Goal: Transaction & Acquisition: Purchase product/service

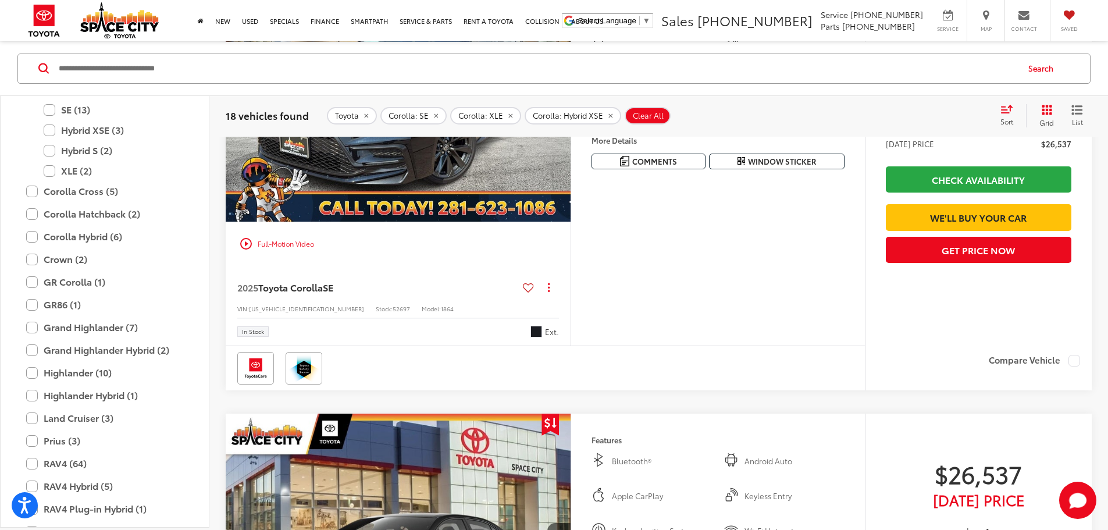
scroll to position [523, 0]
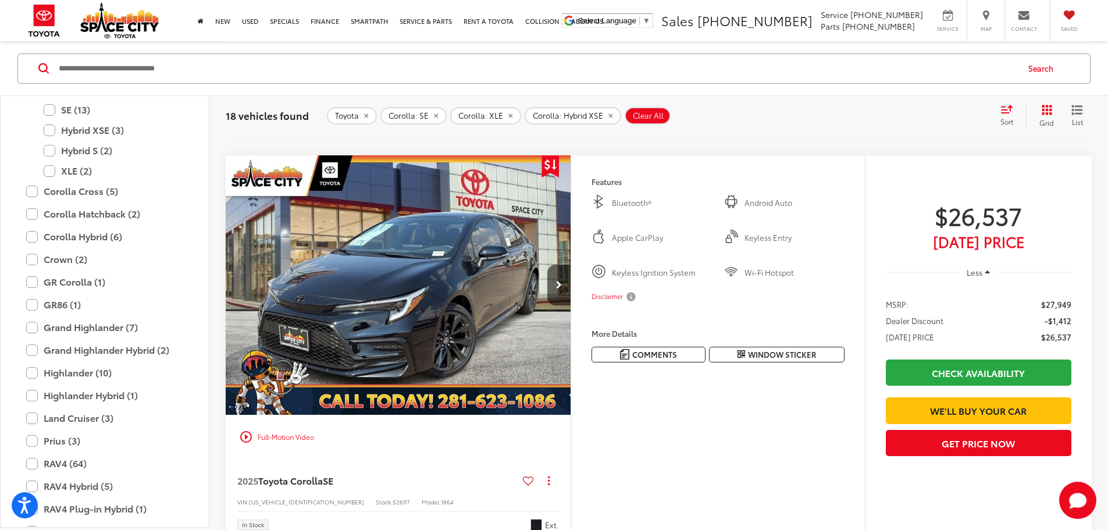
click at [1008, 111] on icon "Select sort value" at bounding box center [1006, 108] width 13 height 9
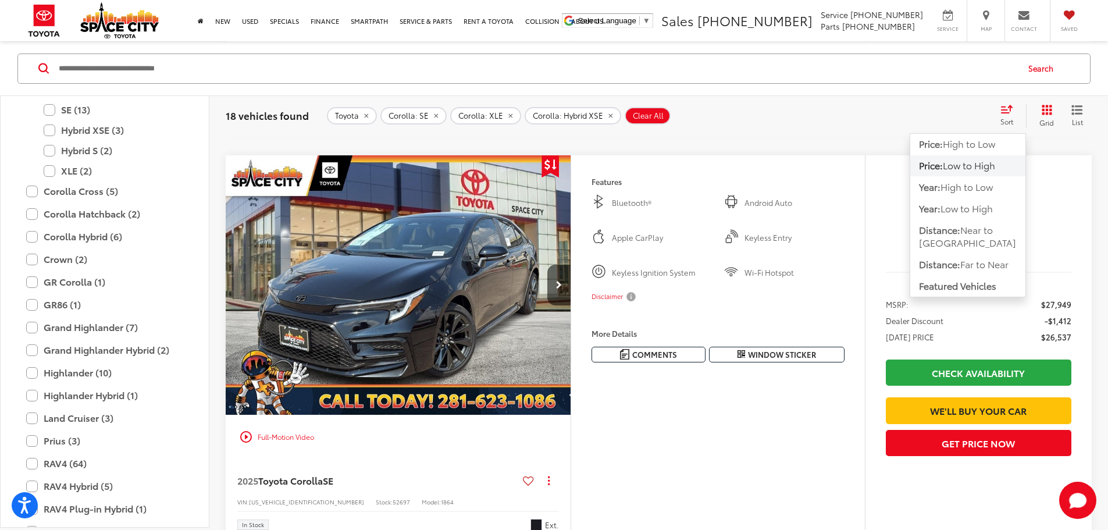
click at [985, 164] on span "Low to High" at bounding box center [969, 164] width 52 height 13
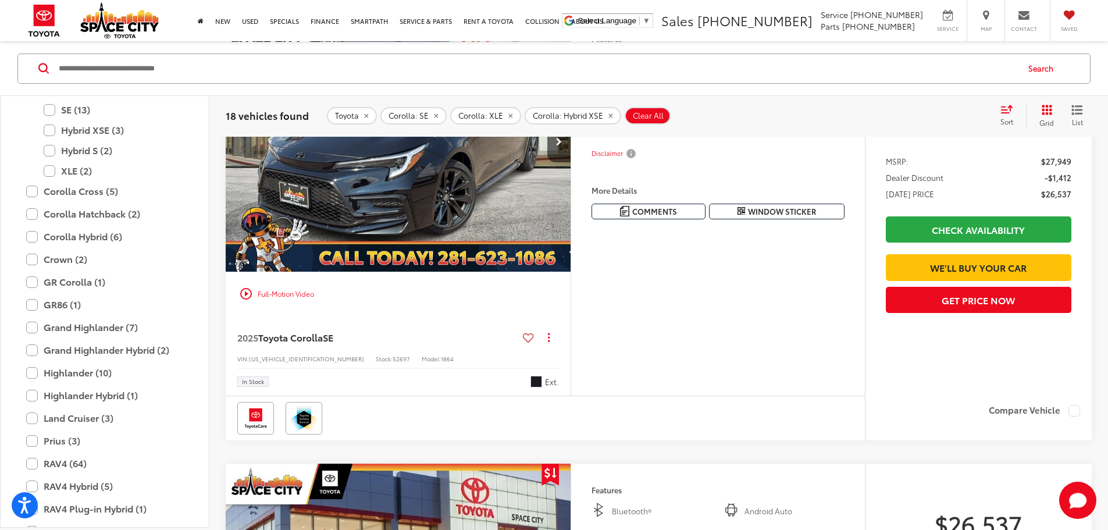
scroll to position [634, 0]
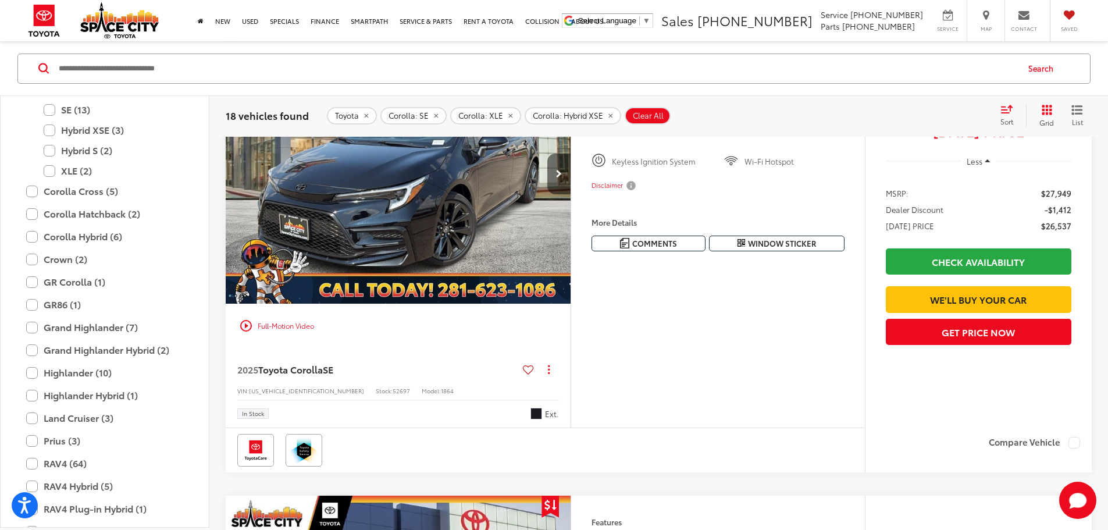
click at [570, 194] on button "Next image" at bounding box center [558, 174] width 23 height 41
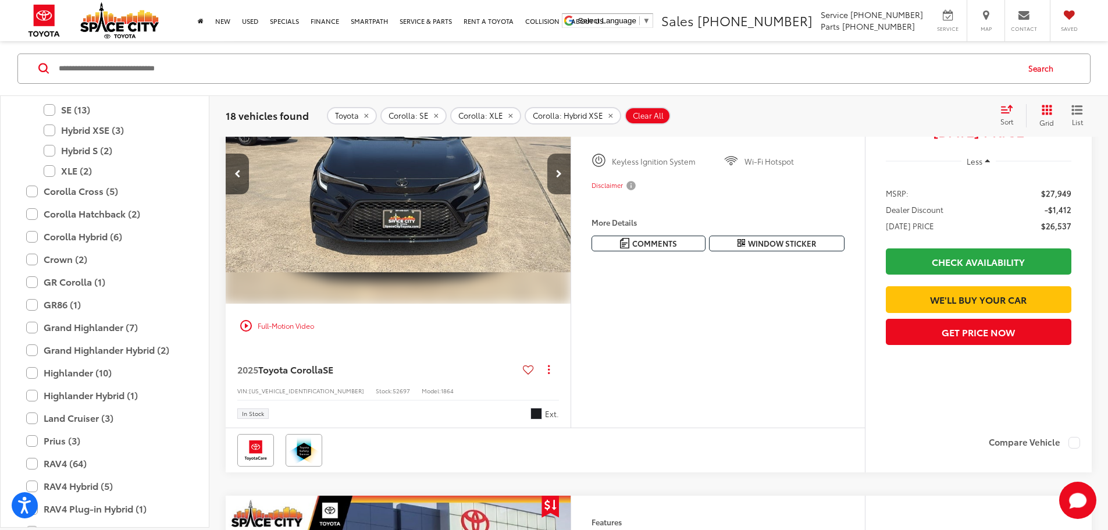
click at [570, 194] on button "Next image" at bounding box center [558, 174] width 23 height 41
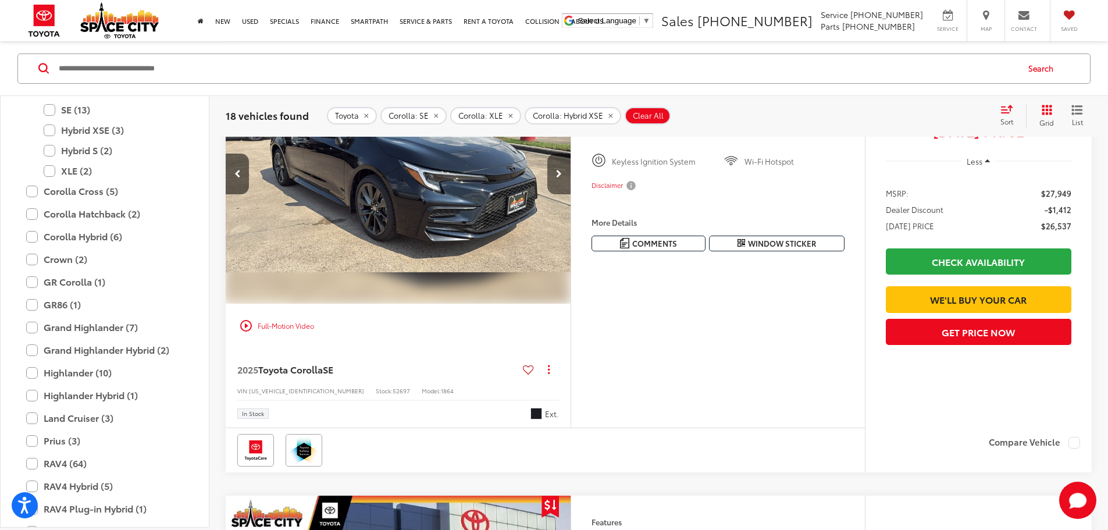
click at [570, 194] on button "Next image" at bounding box center [558, 174] width 23 height 41
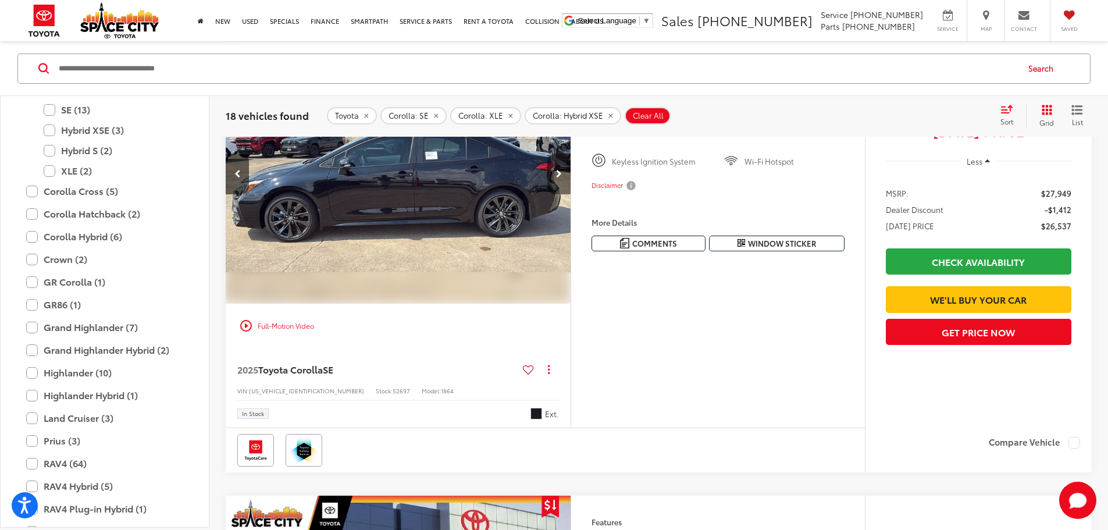
click at [570, 194] on button "Next image" at bounding box center [558, 174] width 23 height 41
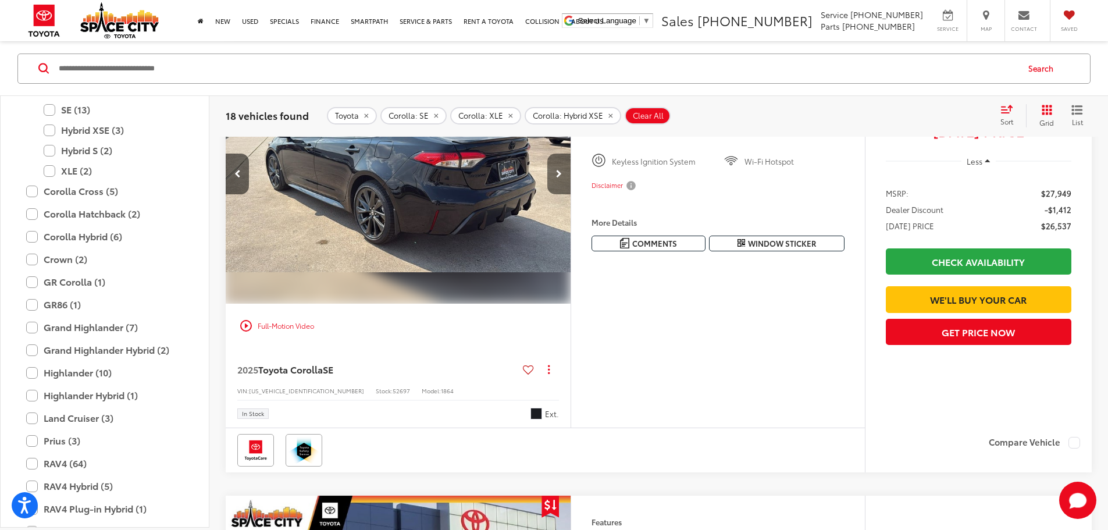
click at [570, 194] on button "Next image" at bounding box center [558, 174] width 23 height 41
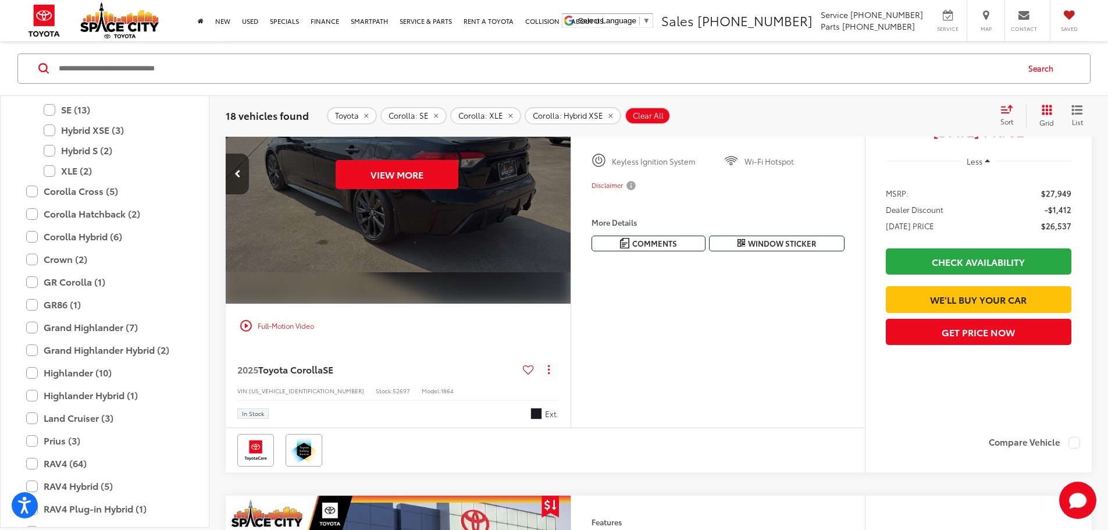
scroll to position [0, 2205]
click at [570, 276] on div "View More" at bounding box center [396, 174] width 347 height 260
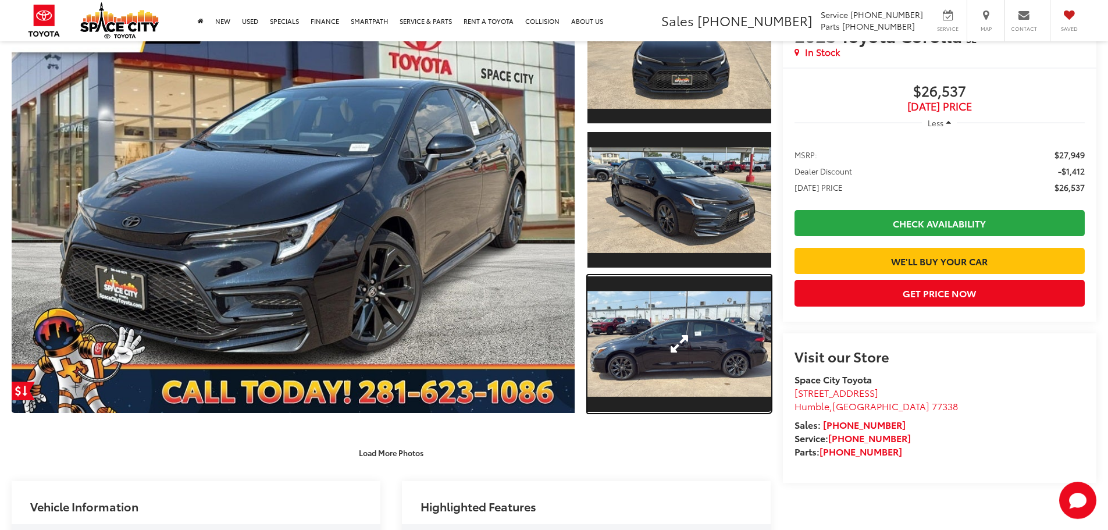
click at [636, 287] on link "Expand Photo 3" at bounding box center [679, 344] width 184 height 138
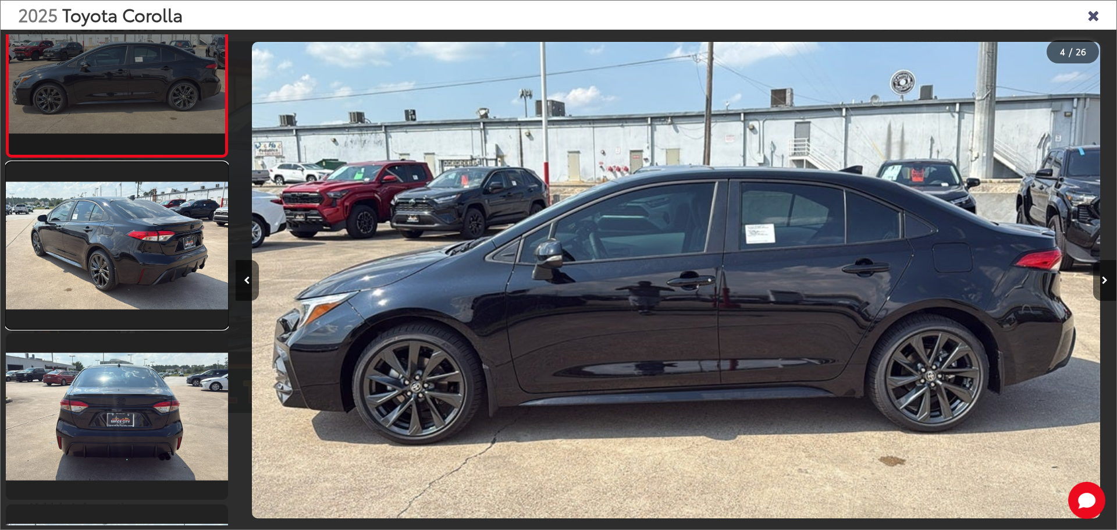
click at [70, 242] on link at bounding box center [117, 245] width 222 height 166
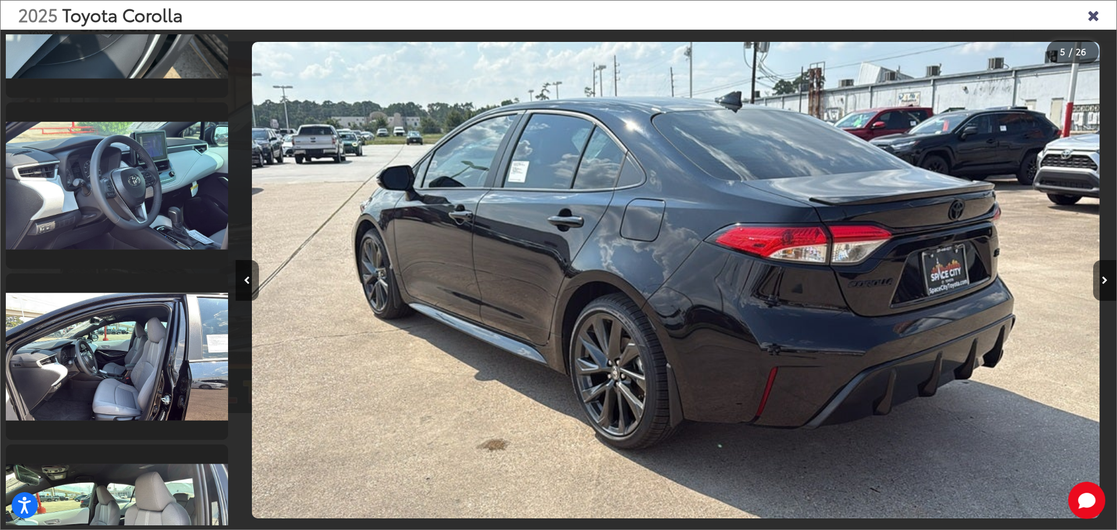
scroll to position [1664, 0]
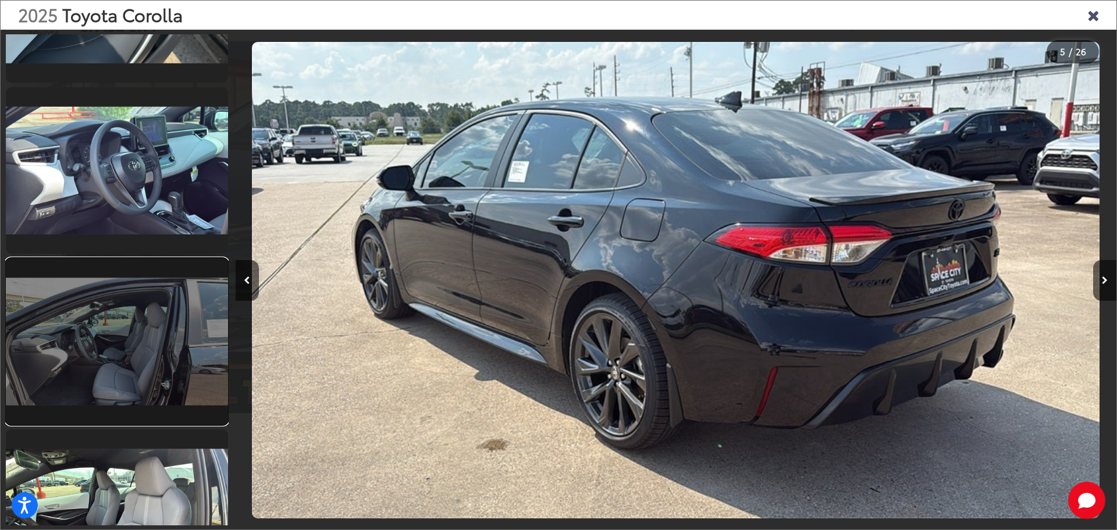
click at [78, 298] on link at bounding box center [117, 341] width 222 height 166
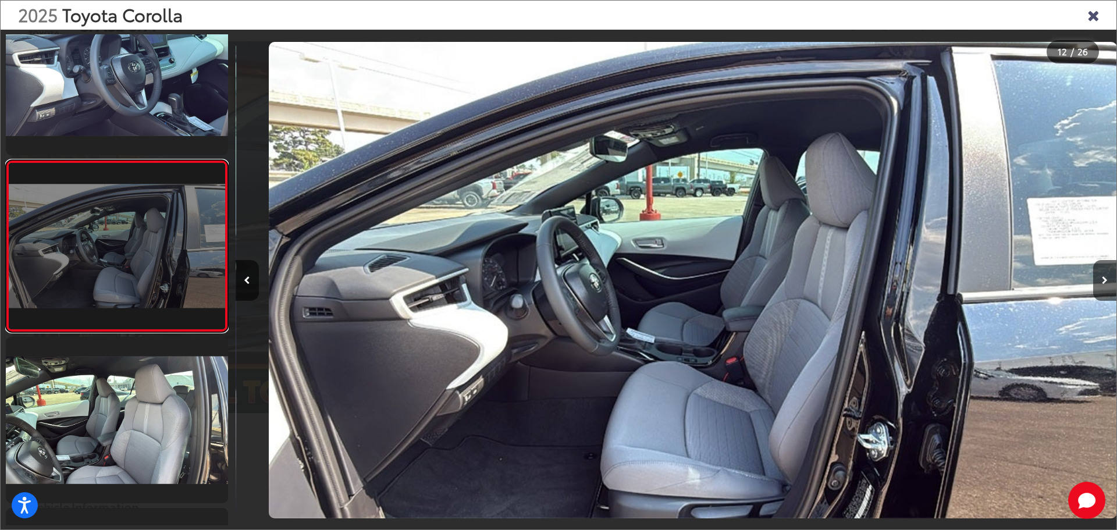
scroll to position [0, 9687]
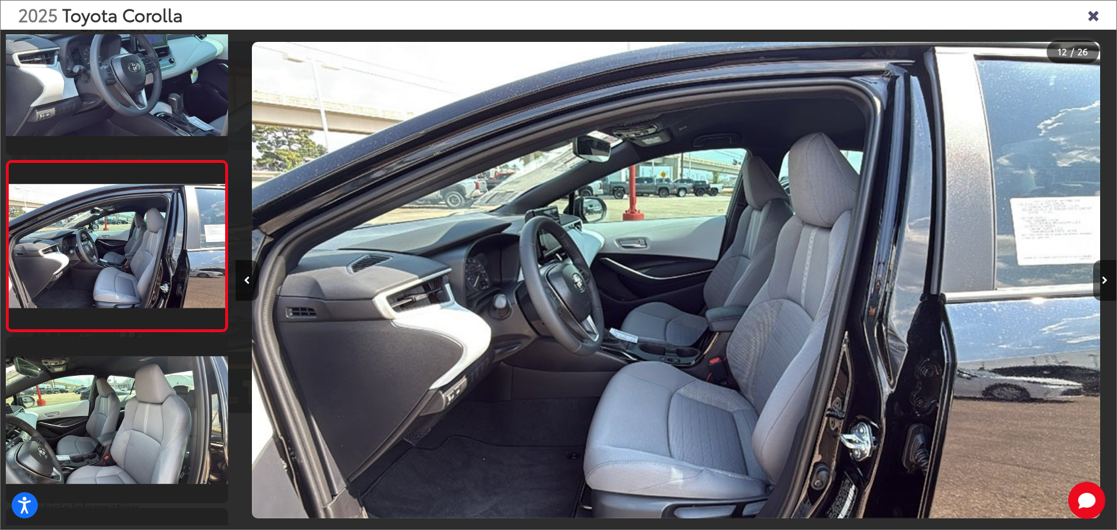
click at [1096, 14] on icon "Close gallery" at bounding box center [1093, 14] width 12 height 15
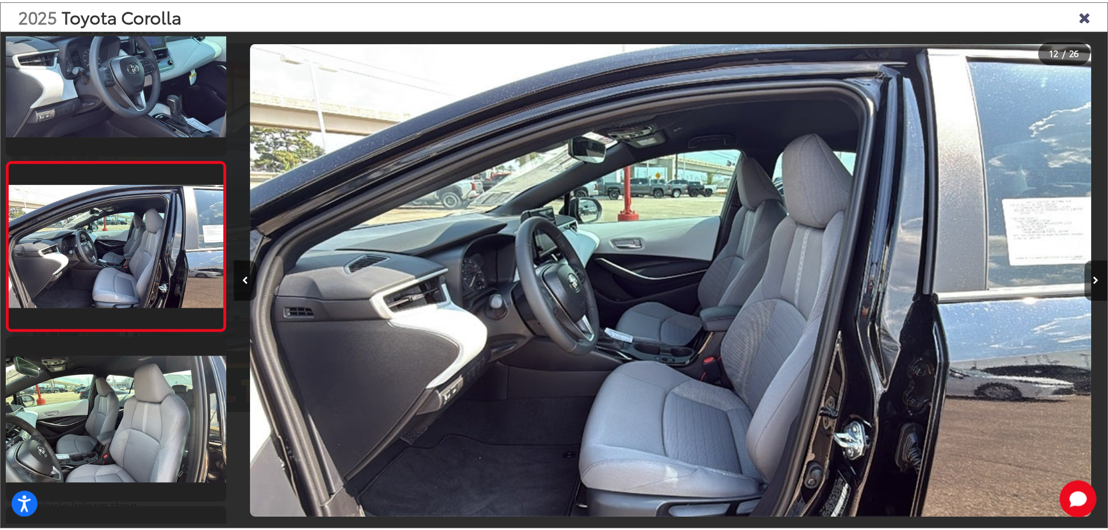
scroll to position [256, 0]
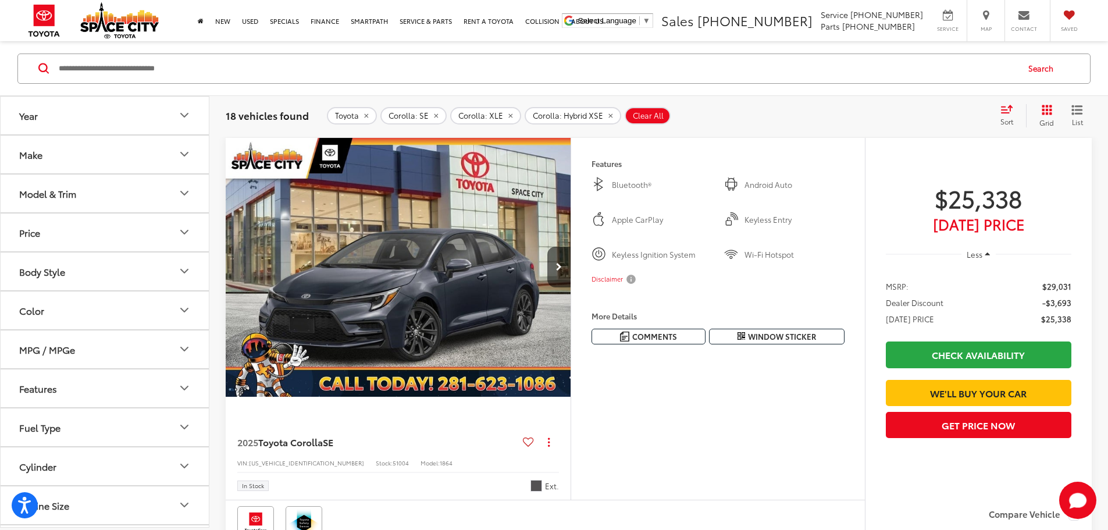
click at [186, 230] on icon "Price" at bounding box center [184, 232] width 14 height 14
drag, startPoint x: 197, startPoint y: 299, endPoint x: 22, endPoint y: 284, distance: 175.7
click at [22, 297] on div "25000 25500" at bounding box center [105, 298] width 180 height 3
type input "******"
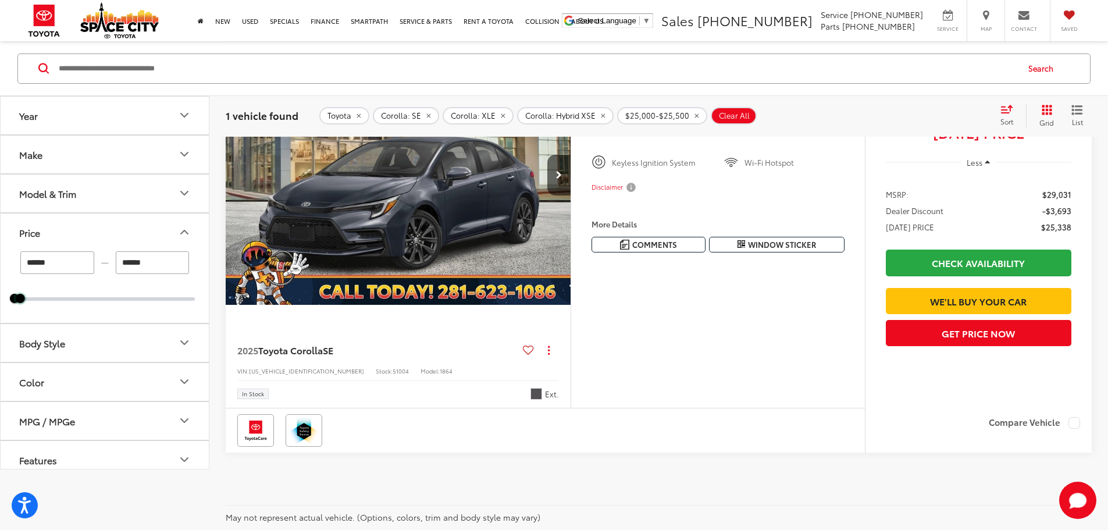
scroll to position [53, 0]
